Goal: Task Accomplishment & Management: Manage account settings

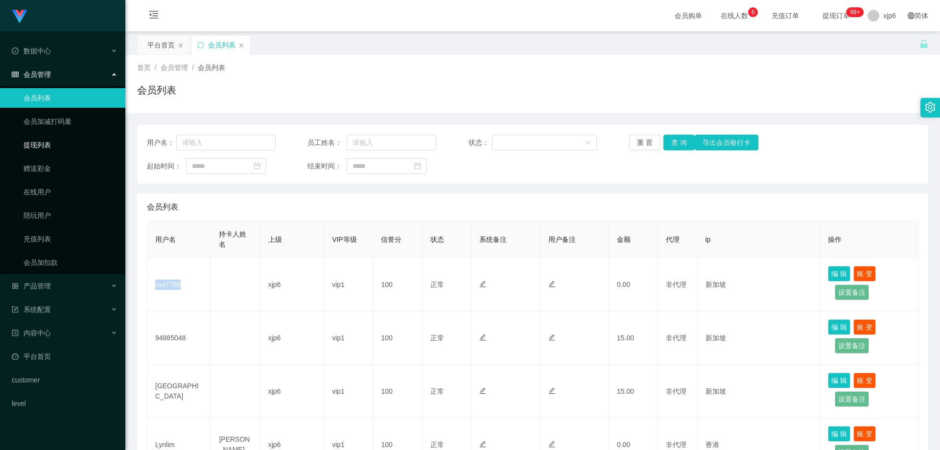
click at [39, 147] on link "提现列表" at bounding box center [70, 145] width 94 height 20
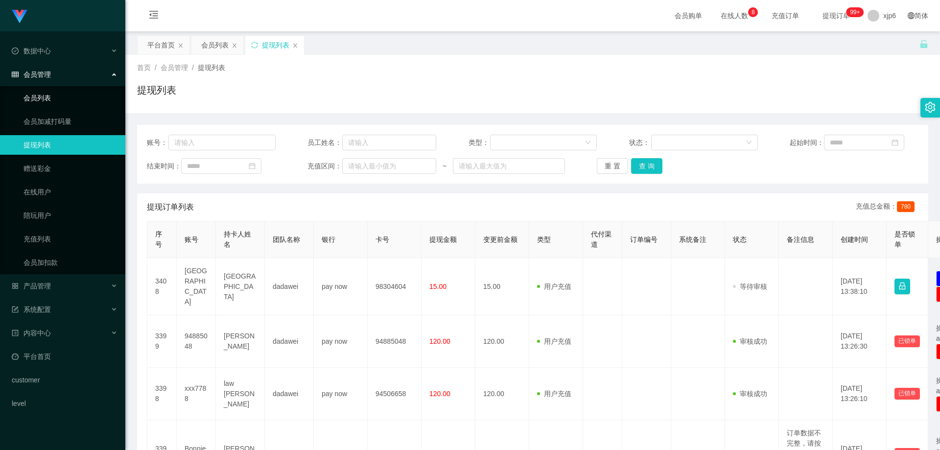
click at [50, 99] on link "会员列表" at bounding box center [70, 98] width 94 height 20
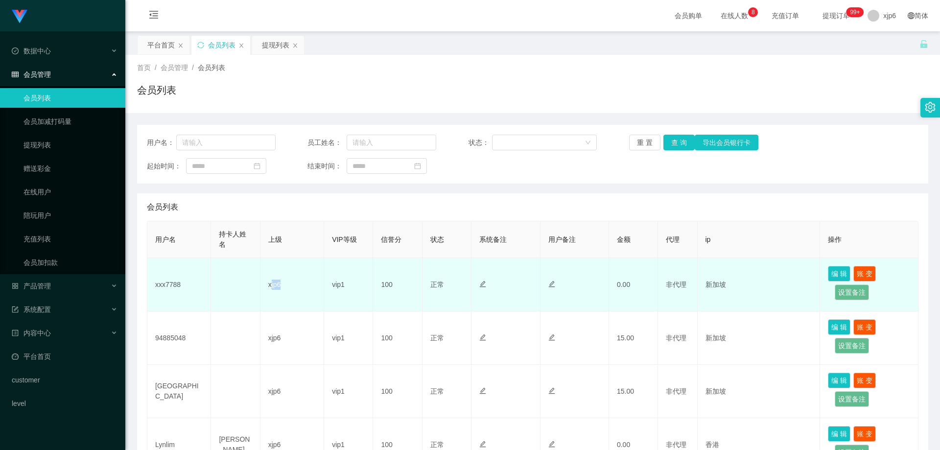
drag, startPoint x: 286, startPoint y: 284, endPoint x: 270, endPoint y: 284, distance: 16.2
click at [270, 284] on td "xjp6" at bounding box center [292, 284] width 64 height 53
click at [188, 303] on td "xxx7788" at bounding box center [179, 284] width 64 height 53
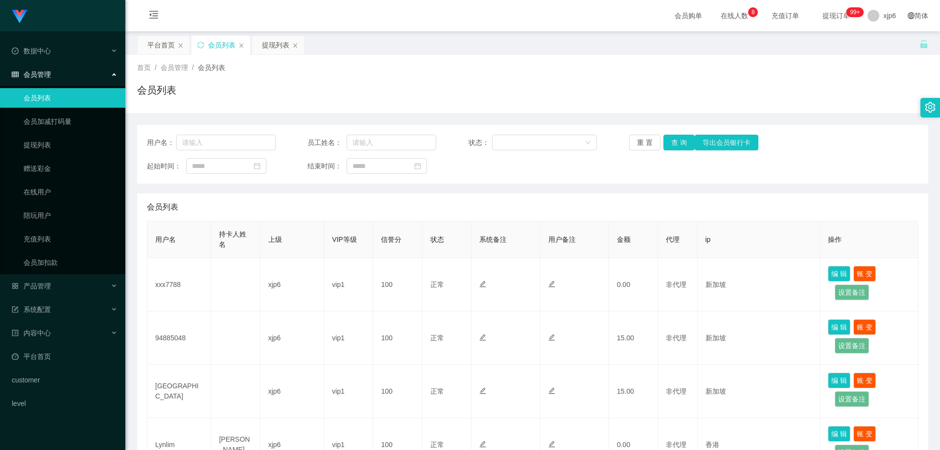
click at [35, 100] on link "会员列表" at bounding box center [70, 98] width 94 height 20
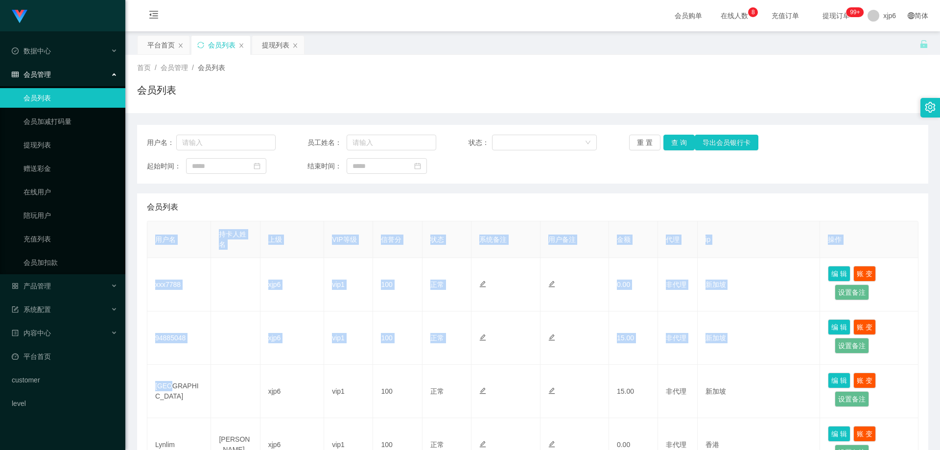
drag, startPoint x: 179, startPoint y: 392, endPoint x: 139, endPoint y: 392, distance: 40.6
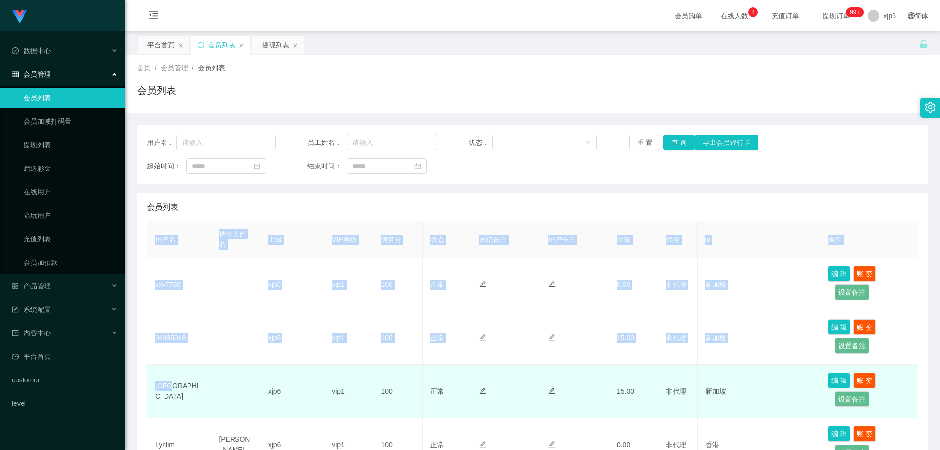
click at [149, 392] on td "[GEOGRAPHIC_DATA]" at bounding box center [179, 391] width 64 height 53
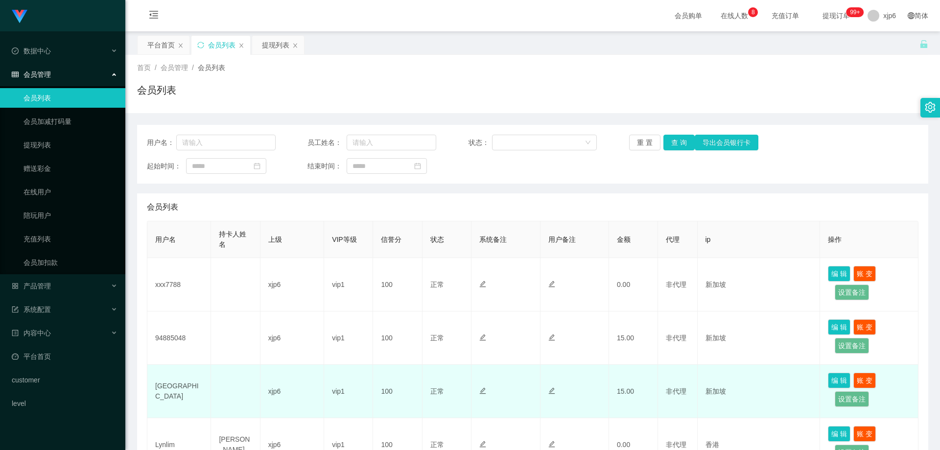
click at [168, 393] on td "[GEOGRAPHIC_DATA]" at bounding box center [179, 391] width 64 height 53
click at [181, 393] on td "[GEOGRAPHIC_DATA]" at bounding box center [179, 391] width 64 height 53
drag, startPoint x: 178, startPoint y: 393, endPoint x: 155, endPoint y: 391, distance: 23.1
click at [155, 391] on td "[GEOGRAPHIC_DATA]" at bounding box center [179, 391] width 64 height 53
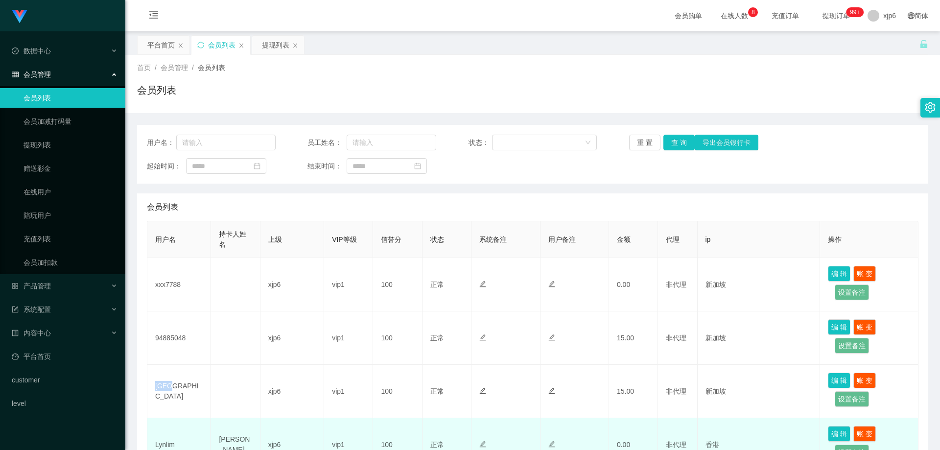
copy td "[GEOGRAPHIC_DATA]"
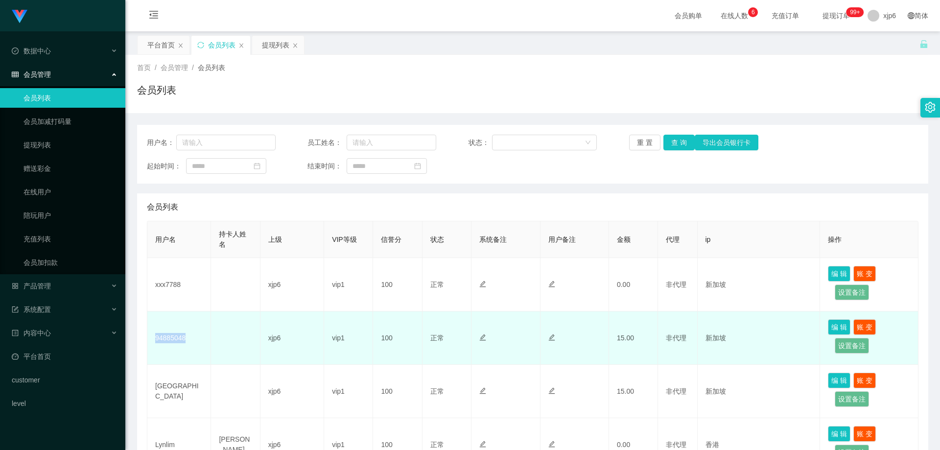
drag, startPoint x: 189, startPoint y: 340, endPoint x: 155, endPoint y: 346, distance: 34.4
click at [155, 346] on td "94885048" at bounding box center [179, 337] width 64 height 53
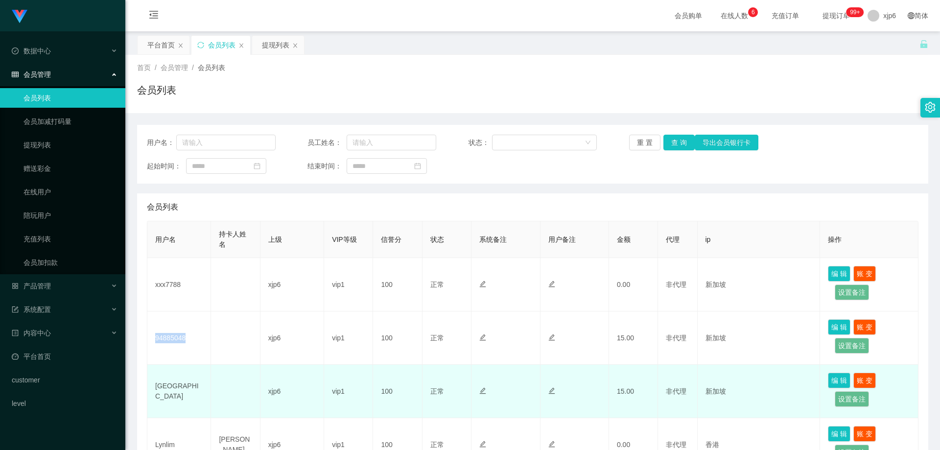
copy td "94885048"
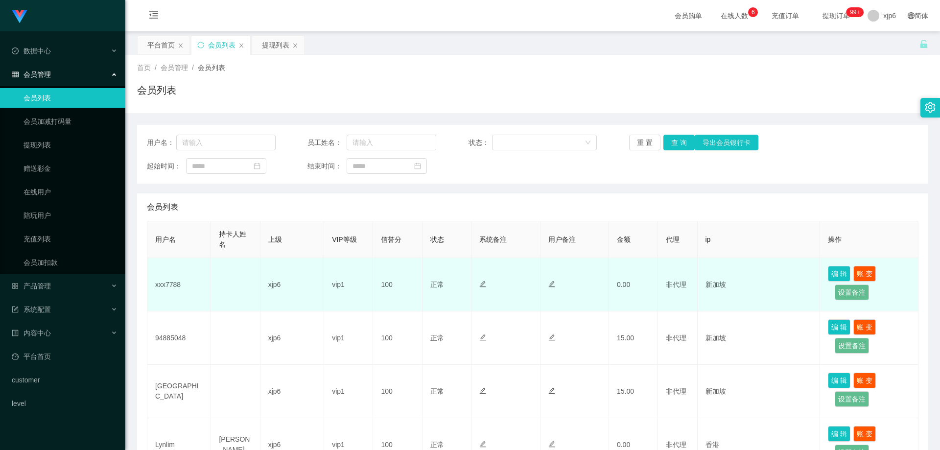
click at [186, 282] on td "xxx7788" at bounding box center [179, 284] width 64 height 53
drag, startPoint x: 190, startPoint y: 284, endPoint x: 153, endPoint y: 282, distance: 37.7
click at [153, 282] on td "xxx7788" at bounding box center [179, 284] width 64 height 53
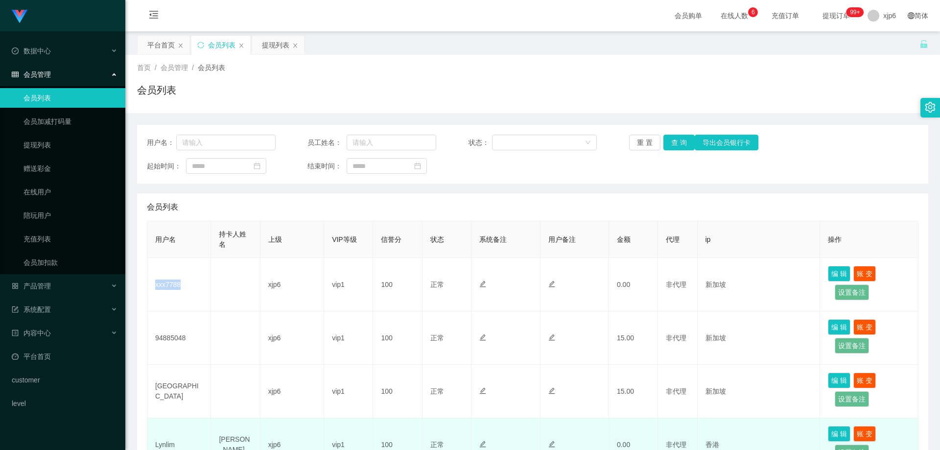
copy td "xxx7788"
